Goal: Manage account settings

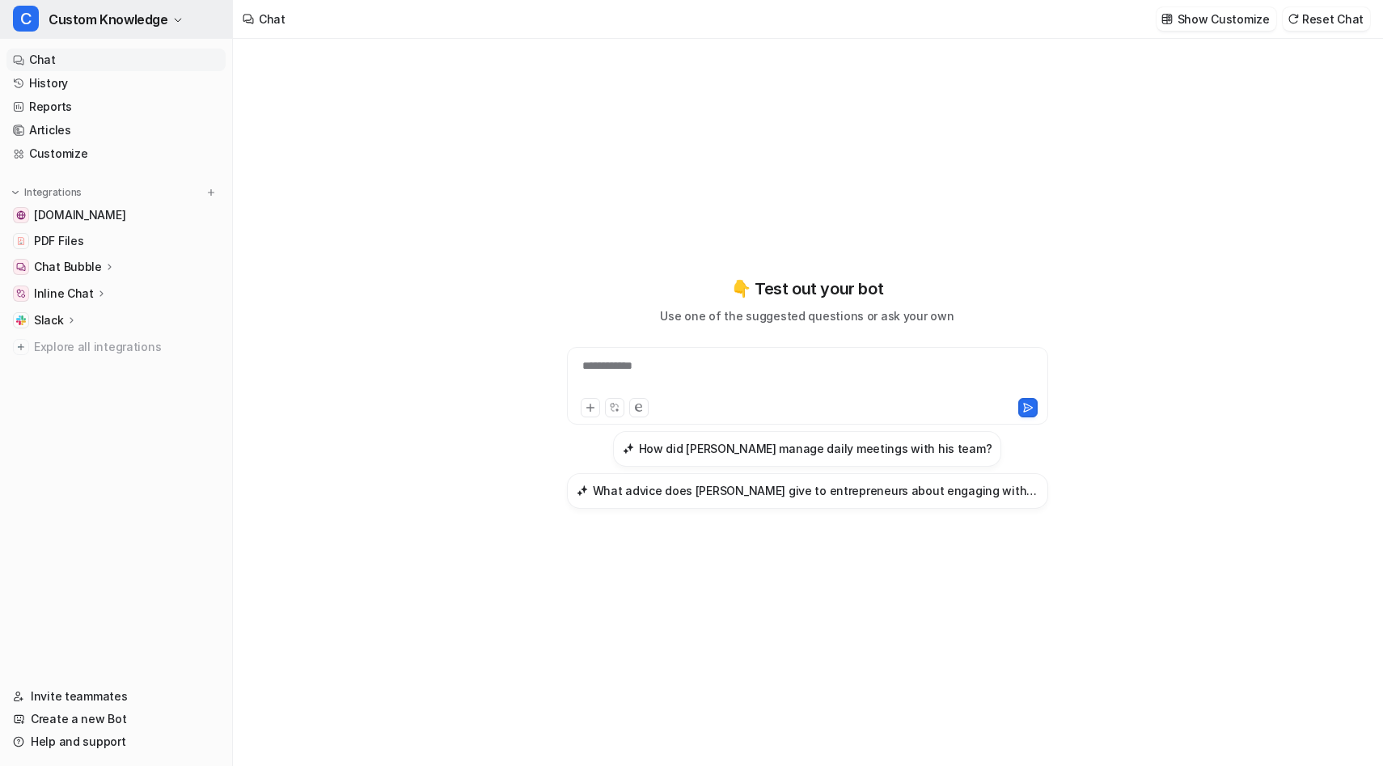
click at [146, 19] on span "Custom Knowledge" at bounding box center [109, 19] width 120 height 23
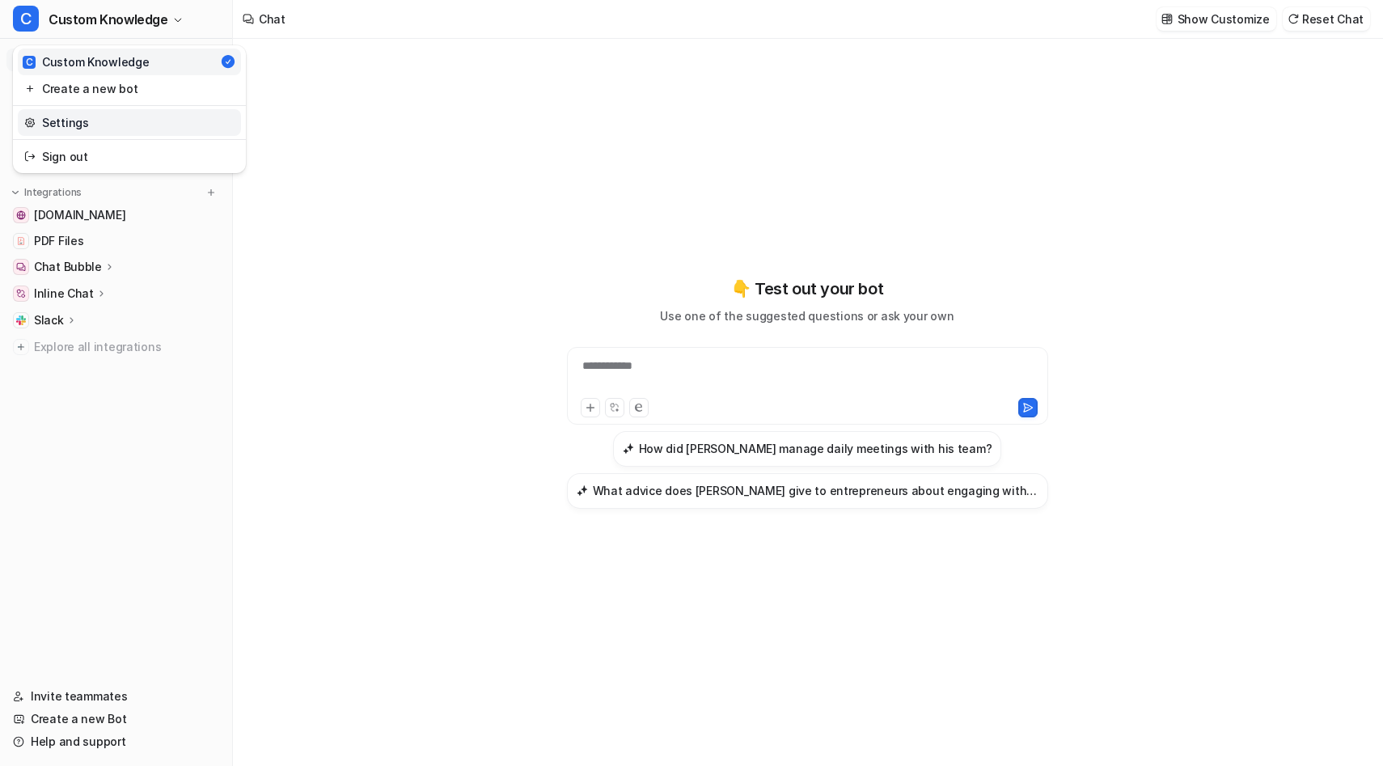
click at [113, 129] on link "Settings" at bounding box center [129, 122] width 223 height 27
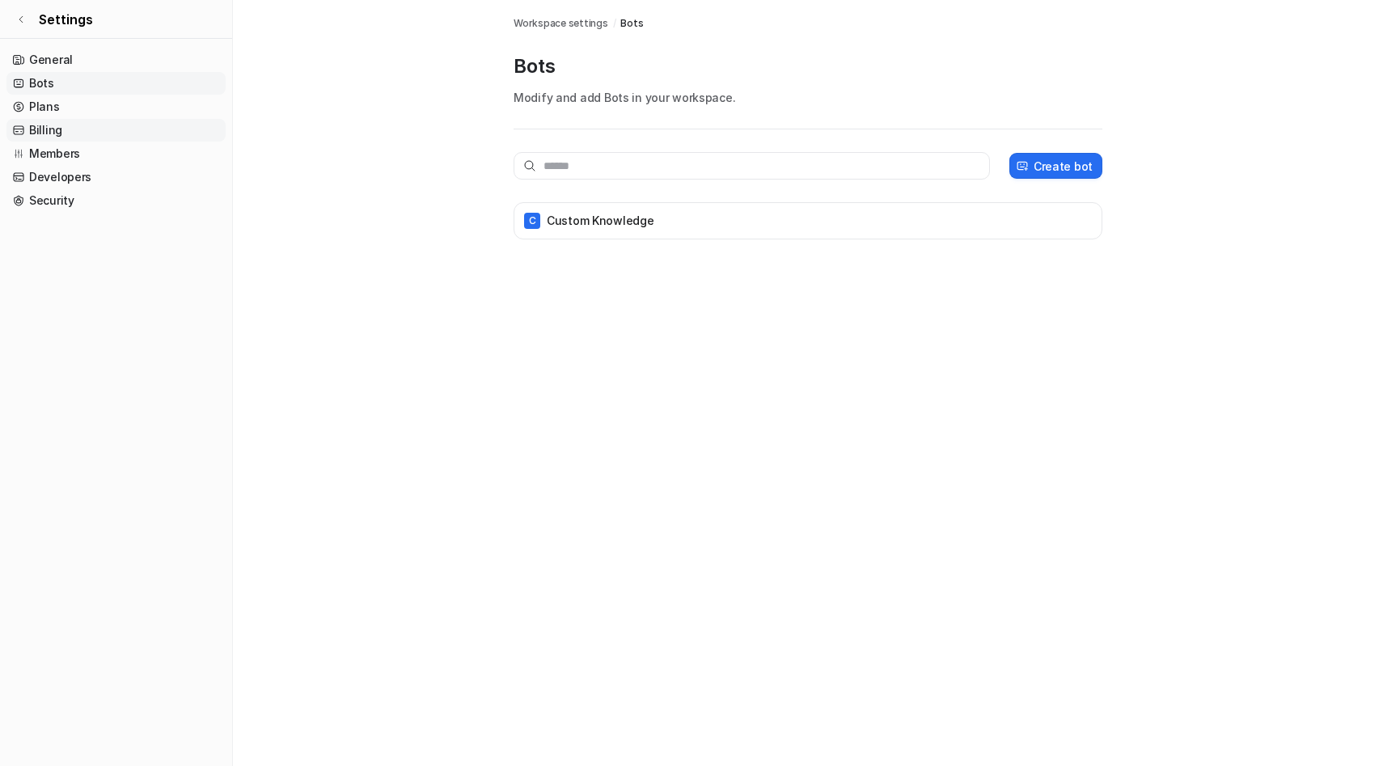
click at [150, 119] on link "Billing" at bounding box center [115, 130] width 219 height 23
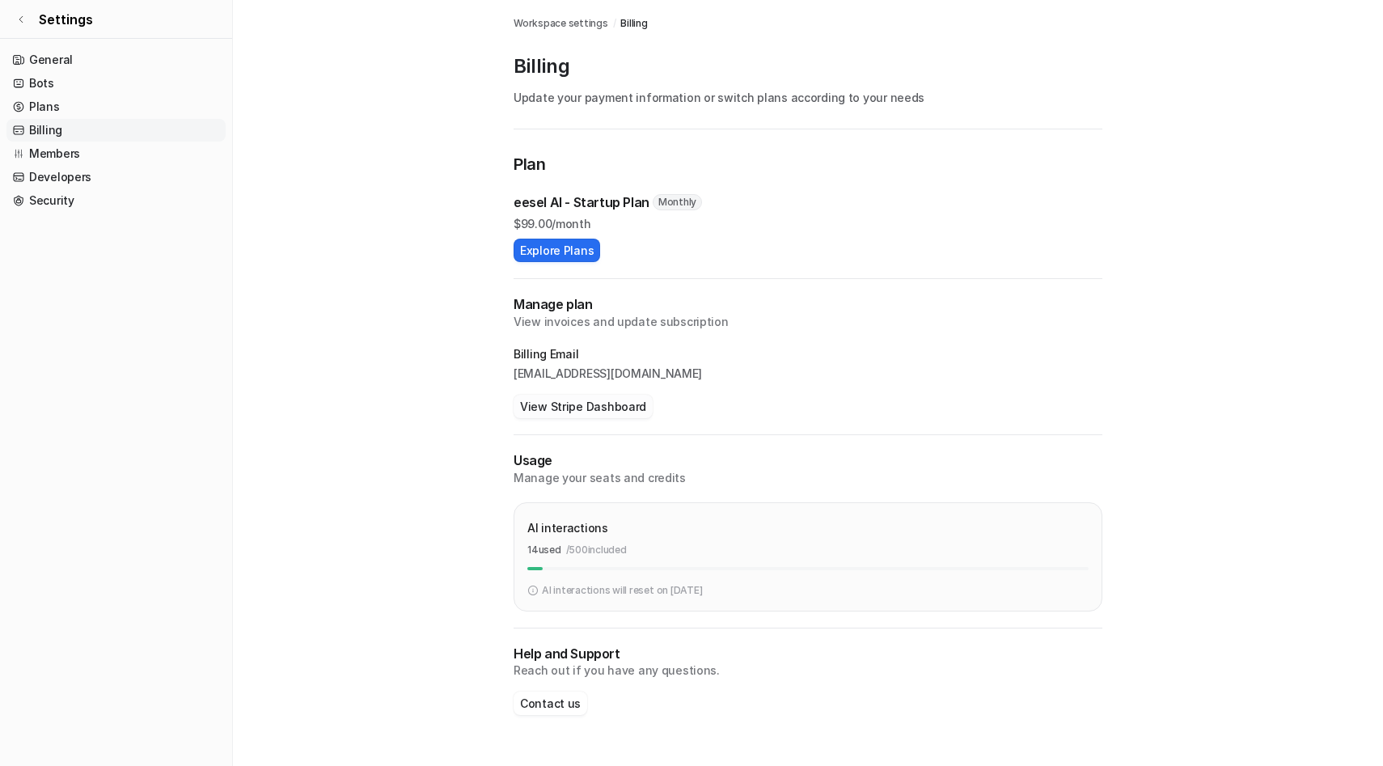
click at [586, 411] on button "View Stripe Dashboard" at bounding box center [583, 406] width 139 height 23
click at [28, 16] on link "Settings" at bounding box center [116, 19] width 232 height 39
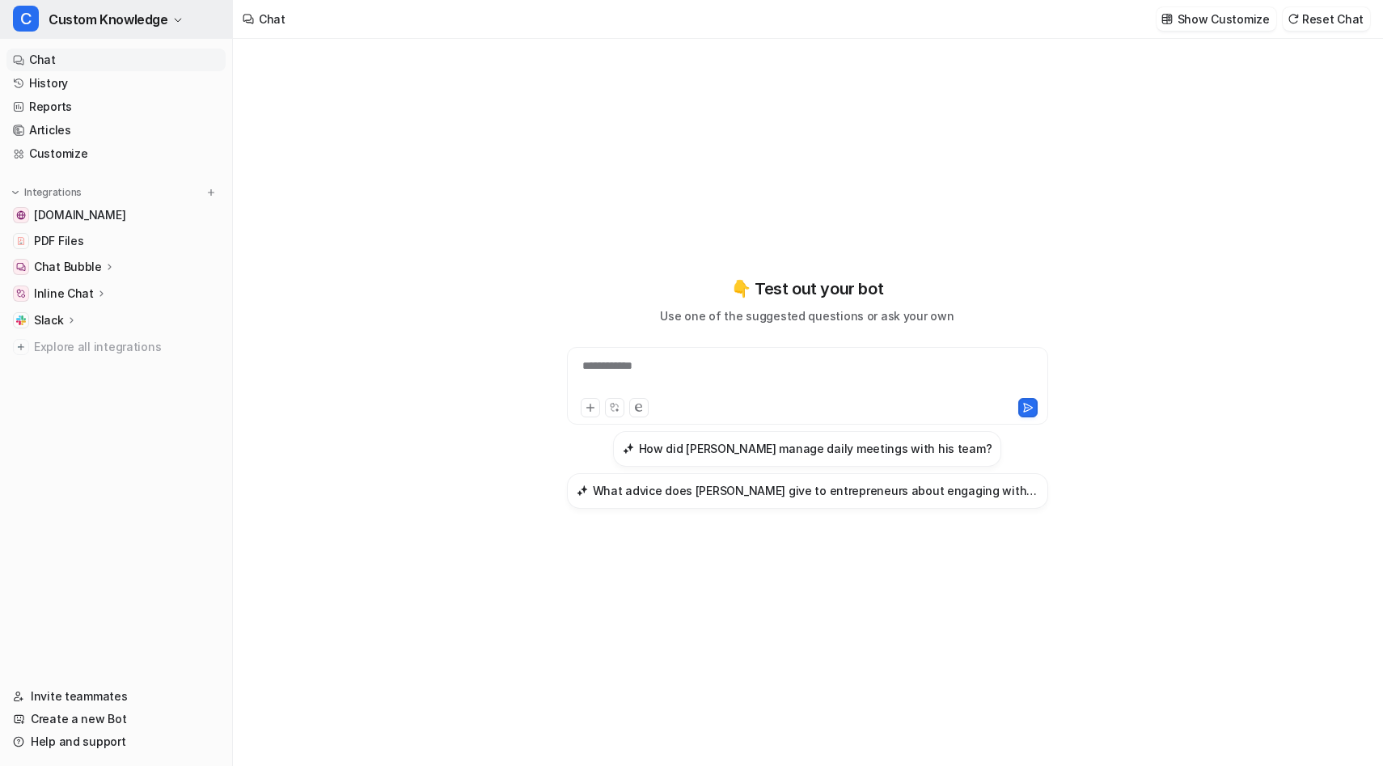
click at [117, 15] on span "Custom Knowledge" at bounding box center [109, 19] width 120 height 23
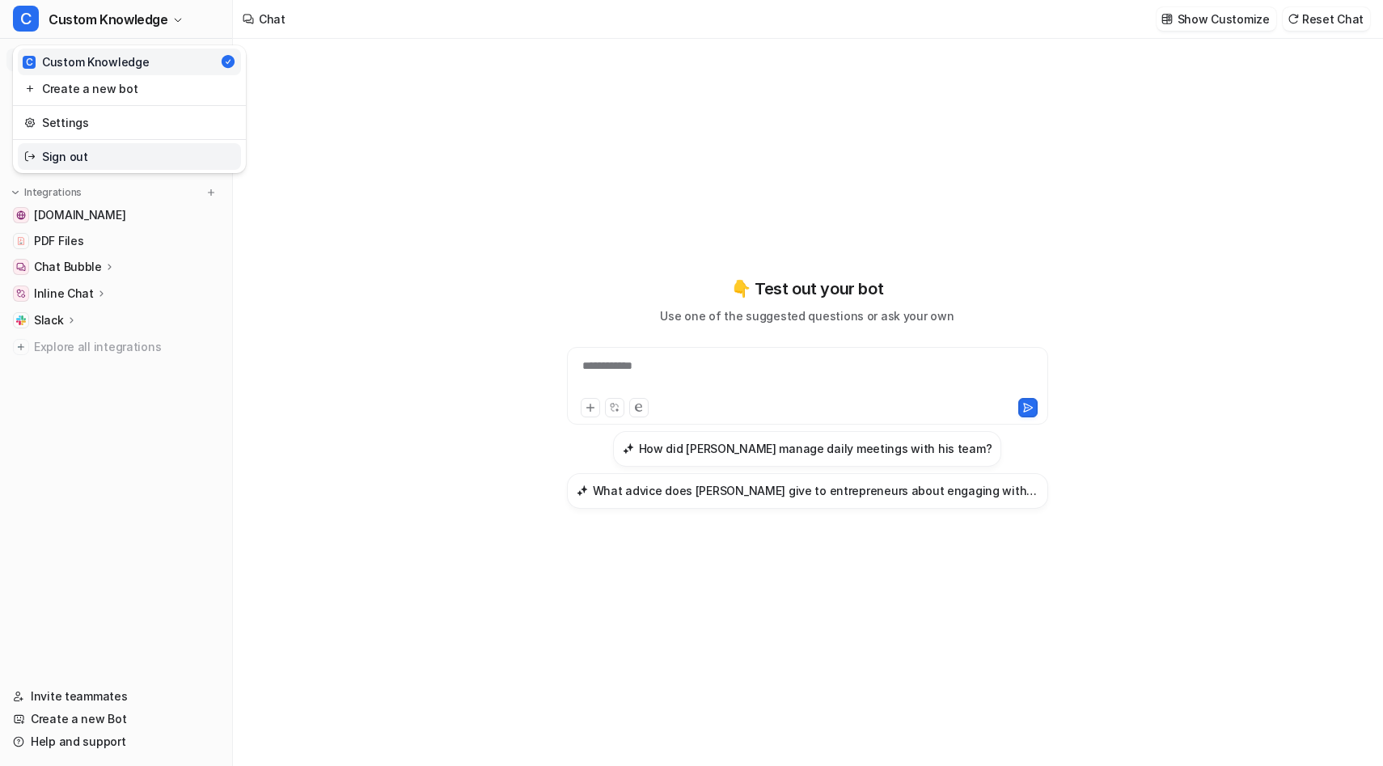
click at [70, 165] on link "Sign out" at bounding box center [129, 156] width 223 height 27
